Goal: Task Accomplishment & Management: Manage account settings

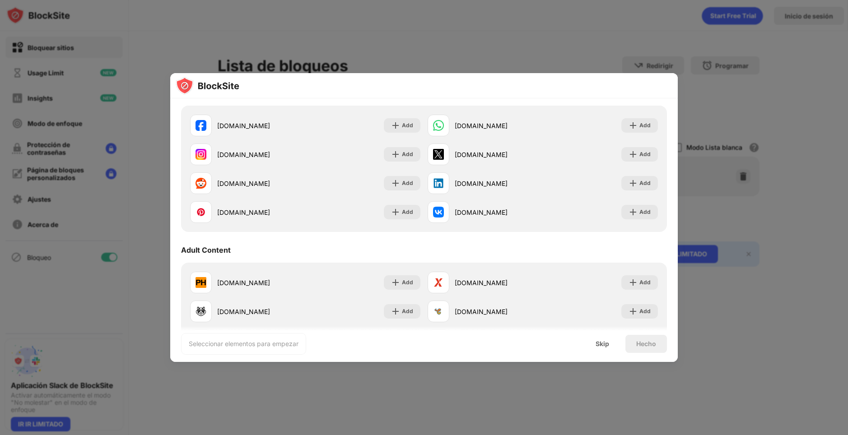
scroll to position [316, 0]
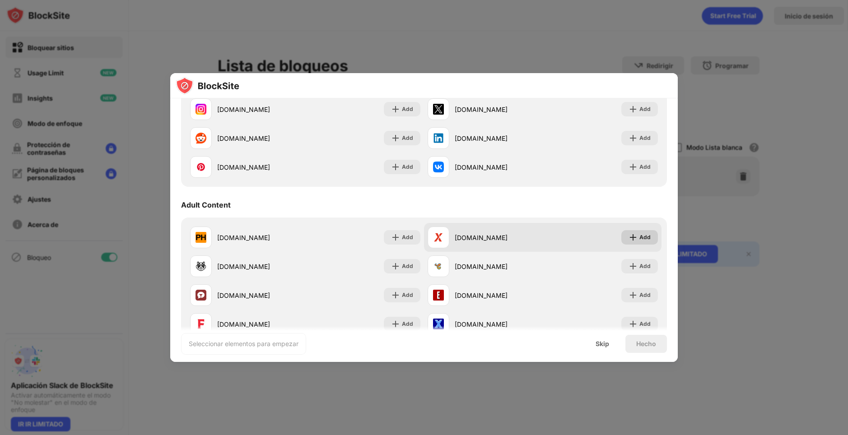
click at [643, 238] on div "Add" at bounding box center [644, 237] width 11 height 9
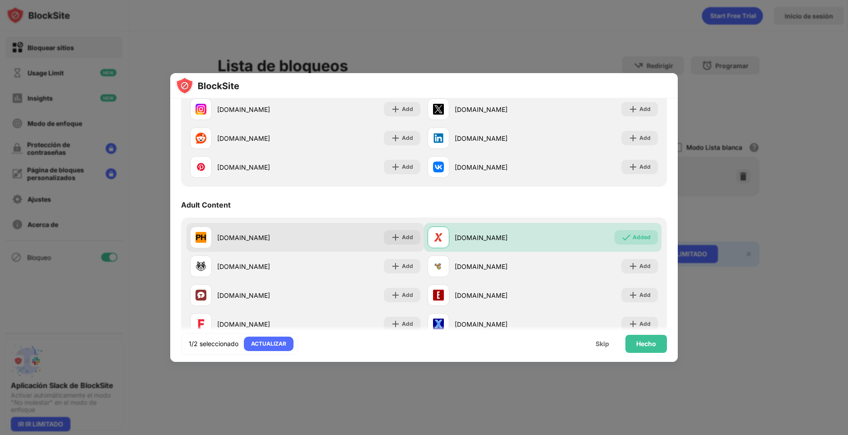
click at [325, 236] on div "[DOMAIN_NAME] Add" at bounding box center [304, 237] width 237 height 29
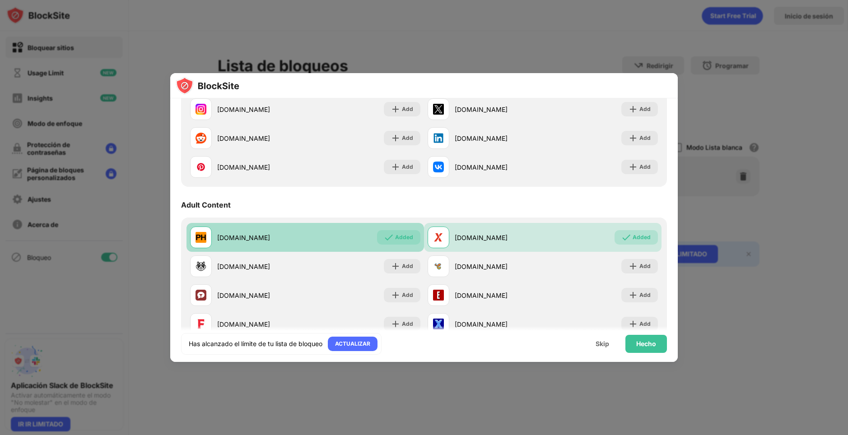
scroll to position [361, 0]
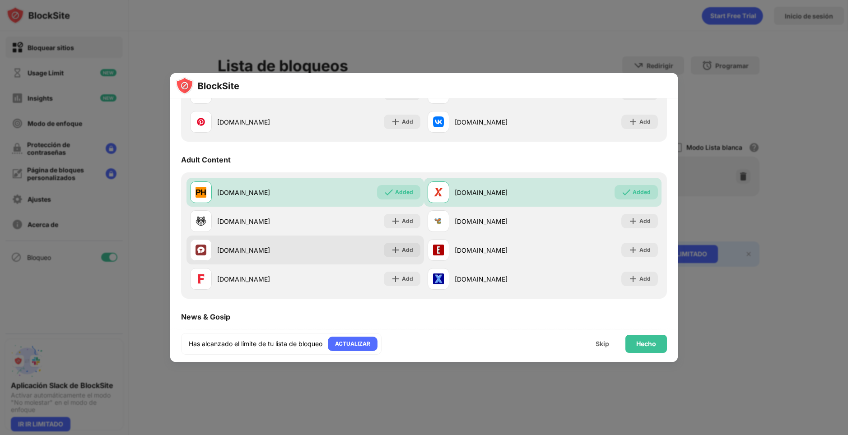
click at [318, 239] on div "[DOMAIN_NAME] Add" at bounding box center [304, 250] width 237 height 29
click at [294, 249] on div "[DOMAIN_NAME]" at bounding box center [261, 250] width 88 height 9
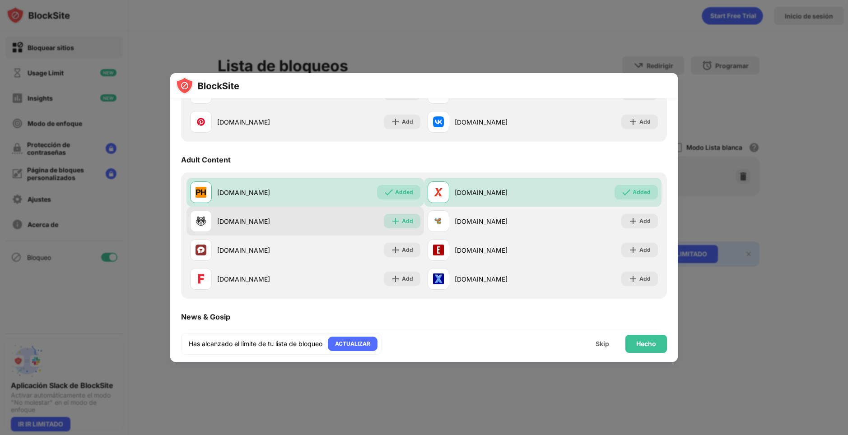
click at [397, 219] on div "Add" at bounding box center [402, 221] width 37 height 14
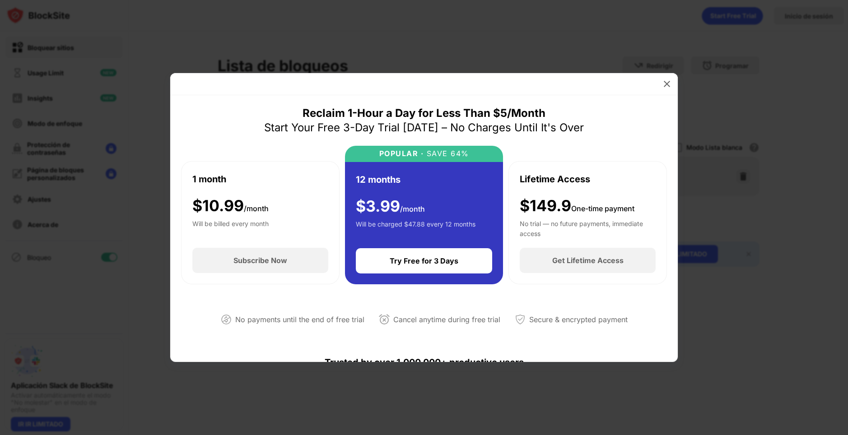
click at [706, 169] on div at bounding box center [424, 217] width 848 height 435
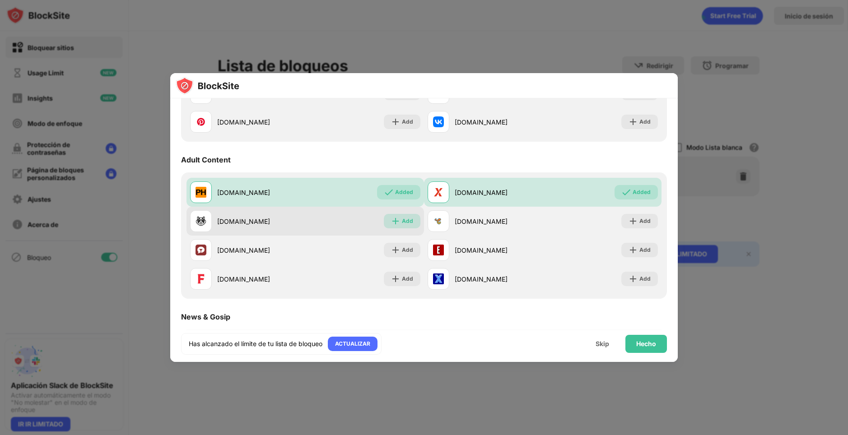
click at [402, 221] on div "Add" at bounding box center [407, 221] width 11 height 9
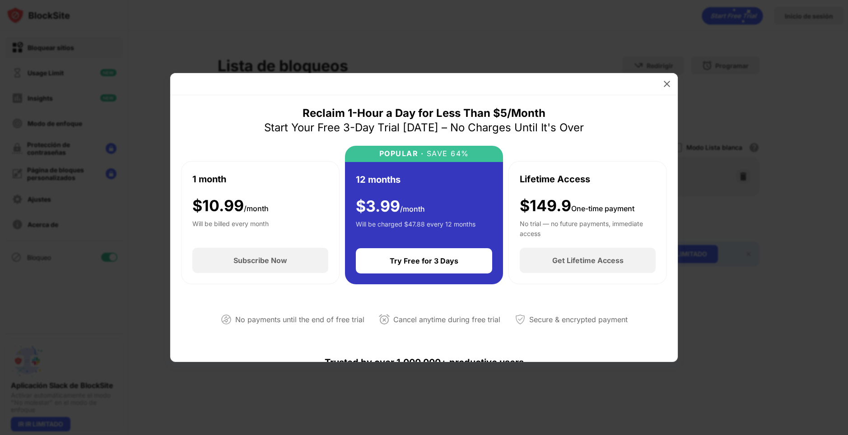
click at [795, 136] on div at bounding box center [424, 217] width 848 height 435
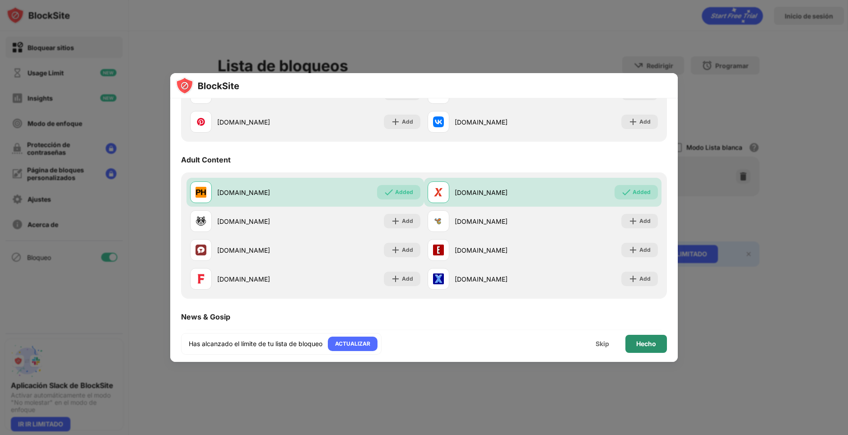
click at [649, 342] on div "Hecho" at bounding box center [646, 343] width 20 height 7
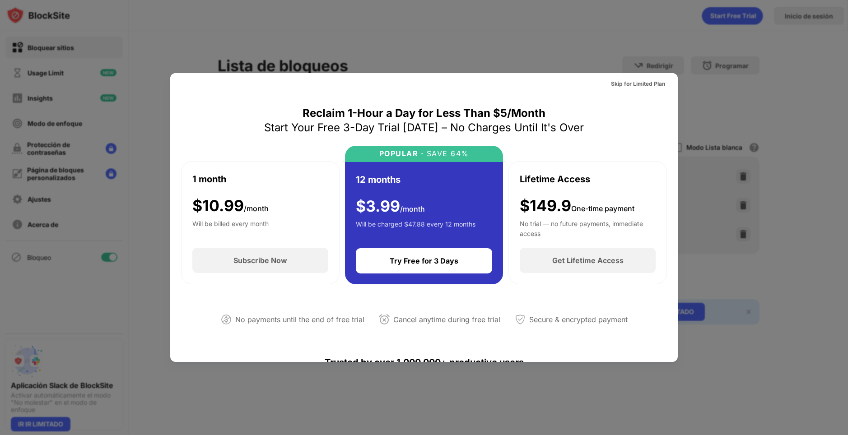
click at [727, 183] on div at bounding box center [424, 217] width 848 height 435
click at [170, 390] on div at bounding box center [424, 217] width 848 height 435
click at [615, 84] on div "Skip for Limited Plan" at bounding box center [638, 83] width 54 height 9
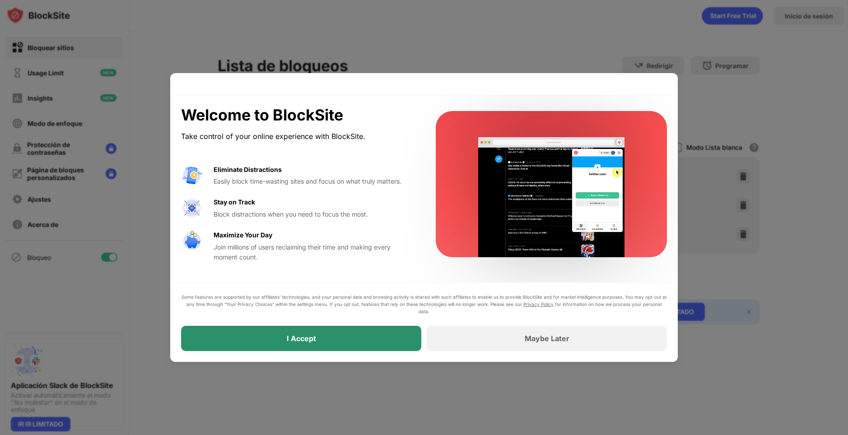
click at [340, 341] on div "I Accept" at bounding box center [301, 338] width 240 height 25
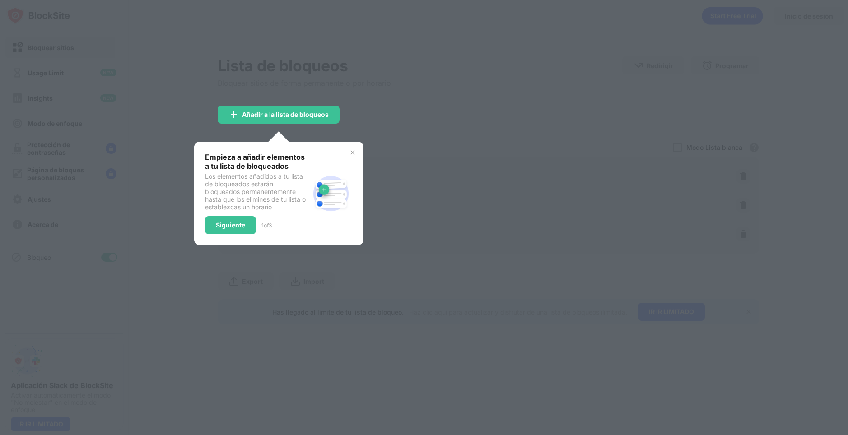
click at [353, 154] on img at bounding box center [352, 152] width 7 height 7
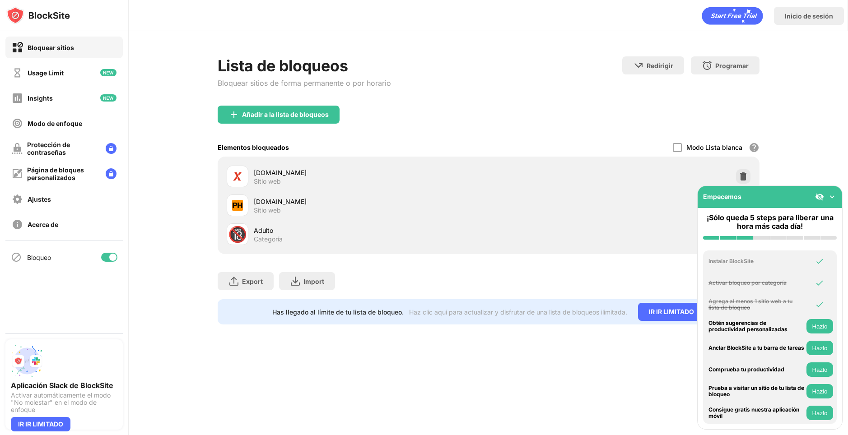
click at [610, 345] on div "Lista de bloqueos Bloquear sitios de forma permanente o por horario Redirigir H…" at bounding box center [488, 190] width 719 height 319
click at [833, 200] on img at bounding box center [831, 196] width 9 height 9
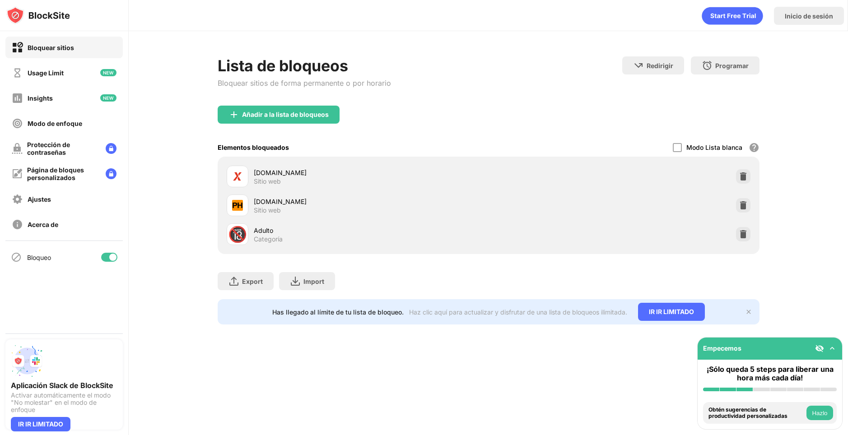
click at [830, 349] on img at bounding box center [831, 348] width 9 height 9
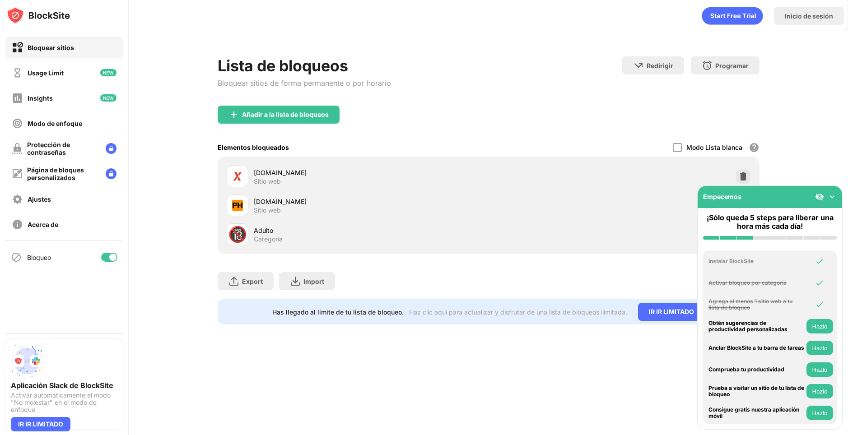
click at [830, 196] on img at bounding box center [831, 196] width 9 height 9
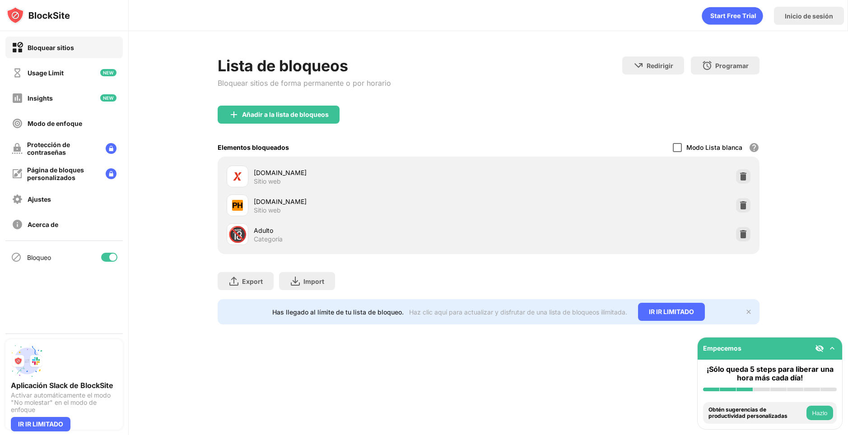
click at [674, 147] on div at bounding box center [676, 147] width 9 height 9
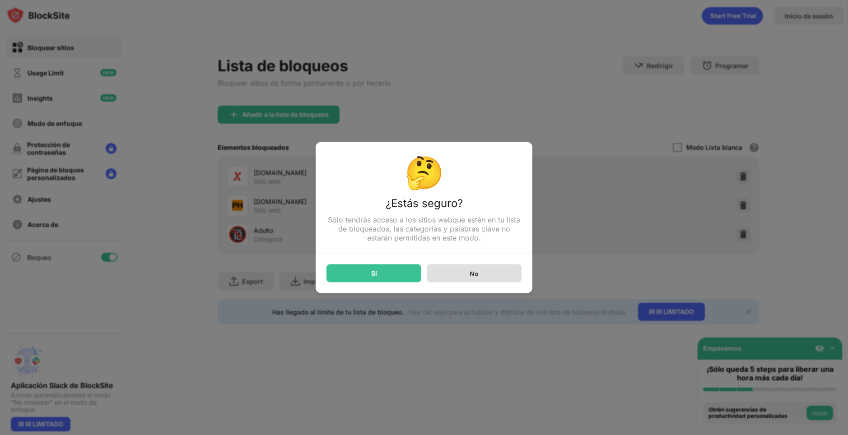
click at [512, 276] on div "No" at bounding box center [473, 273] width 95 height 18
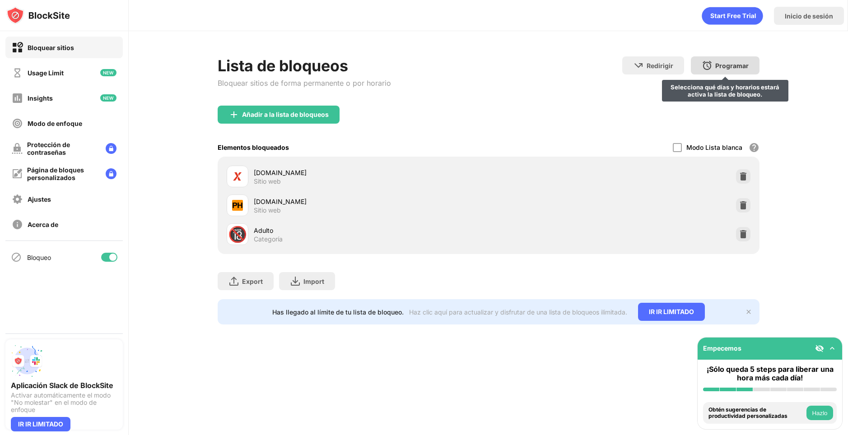
click at [740, 64] on div "Programar" at bounding box center [731, 66] width 33 height 8
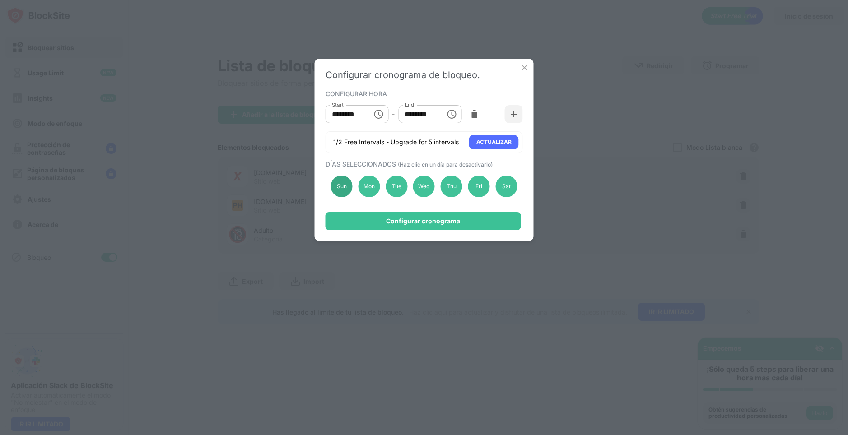
click at [339, 181] on div "Sun" at bounding box center [342, 187] width 22 height 22
click at [365, 187] on div "Mon" at bounding box center [369, 187] width 22 height 22
click at [343, 184] on div "Sun" at bounding box center [342, 187] width 22 height 22
click at [365, 188] on div "Mon" at bounding box center [369, 187] width 22 height 22
click at [366, 111] on input "********" at bounding box center [345, 114] width 41 height 18
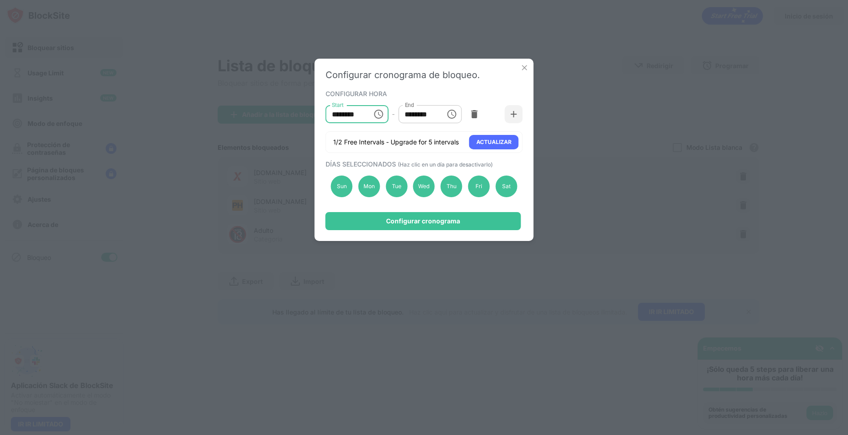
type input "********"
click at [426, 109] on input "********" at bounding box center [418, 114] width 41 height 18
click at [413, 110] on input "********" at bounding box center [418, 114] width 41 height 18
type input "********"
click at [446, 147] on div "1/2 Free Intervals - Upgrade for 5 intervals ACTUALIZAR" at bounding box center [423, 142] width 197 height 22
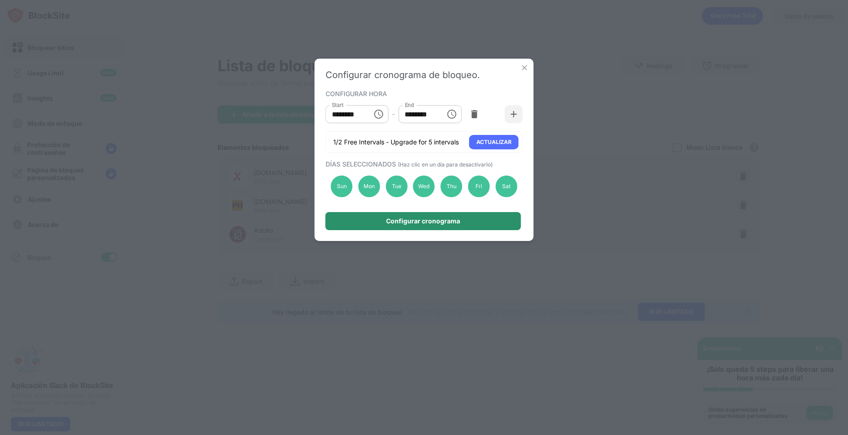
click at [461, 219] on div "Configurar cronograma" at bounding box center [422, 221] width 195 height 18
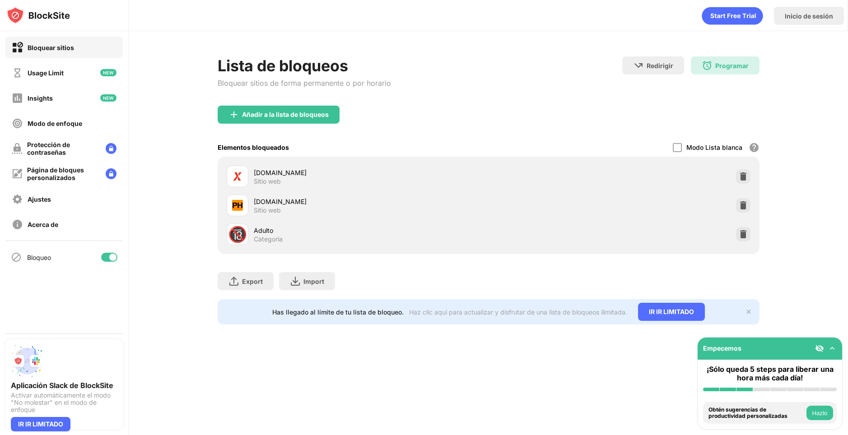
click at [741, 18] on icon "animation" at bounding box center [731, 16] width 61 height 18
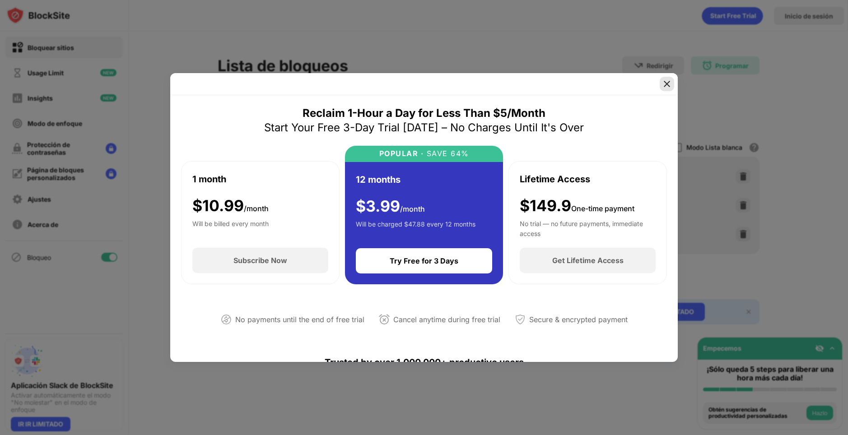
click at [672, 83] on div at bounding box center [666, 84] width 14 height 14
